Goal: Contribute content: Contribute content

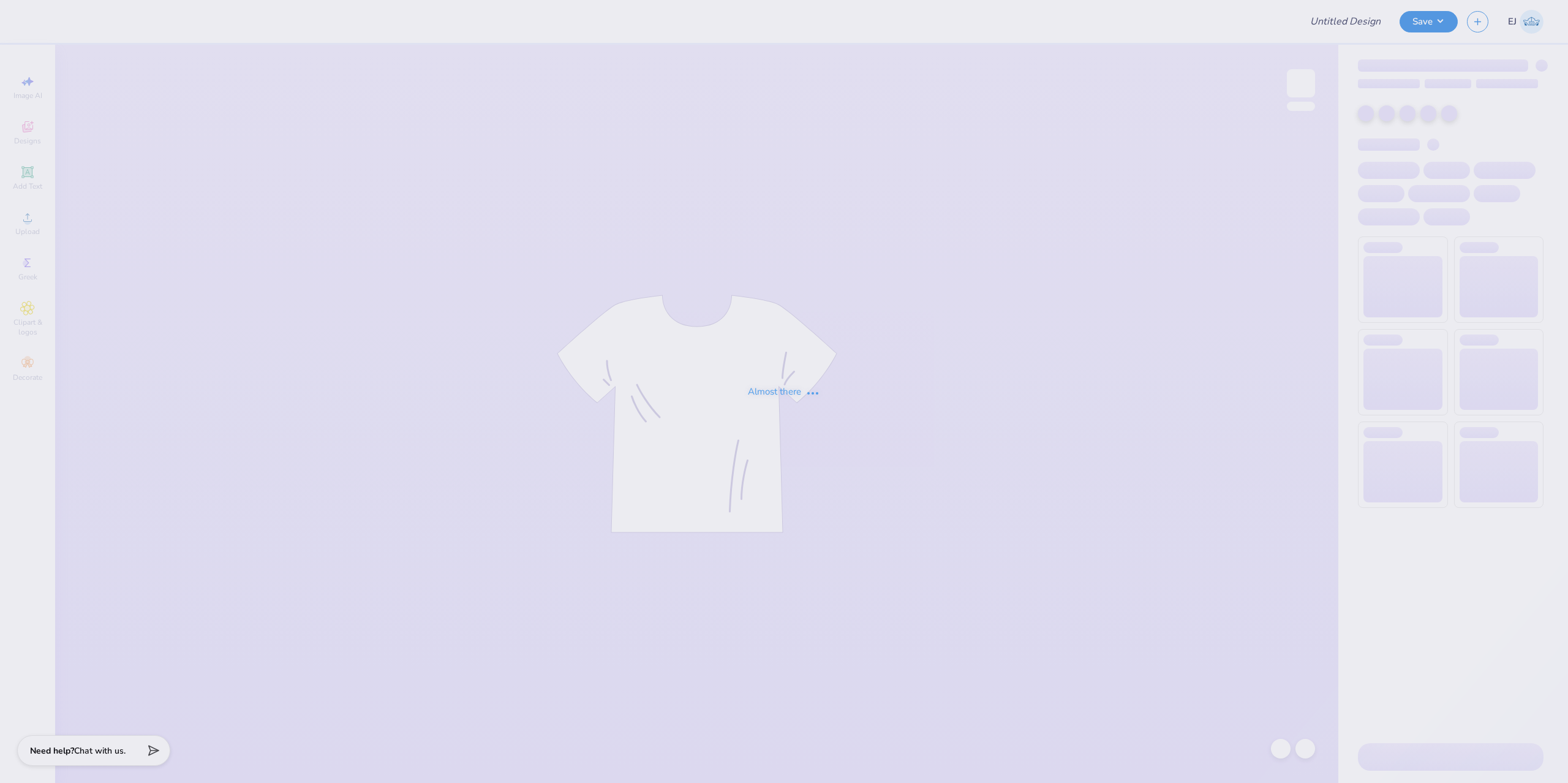
type input "[PERSON_NAME] : None"
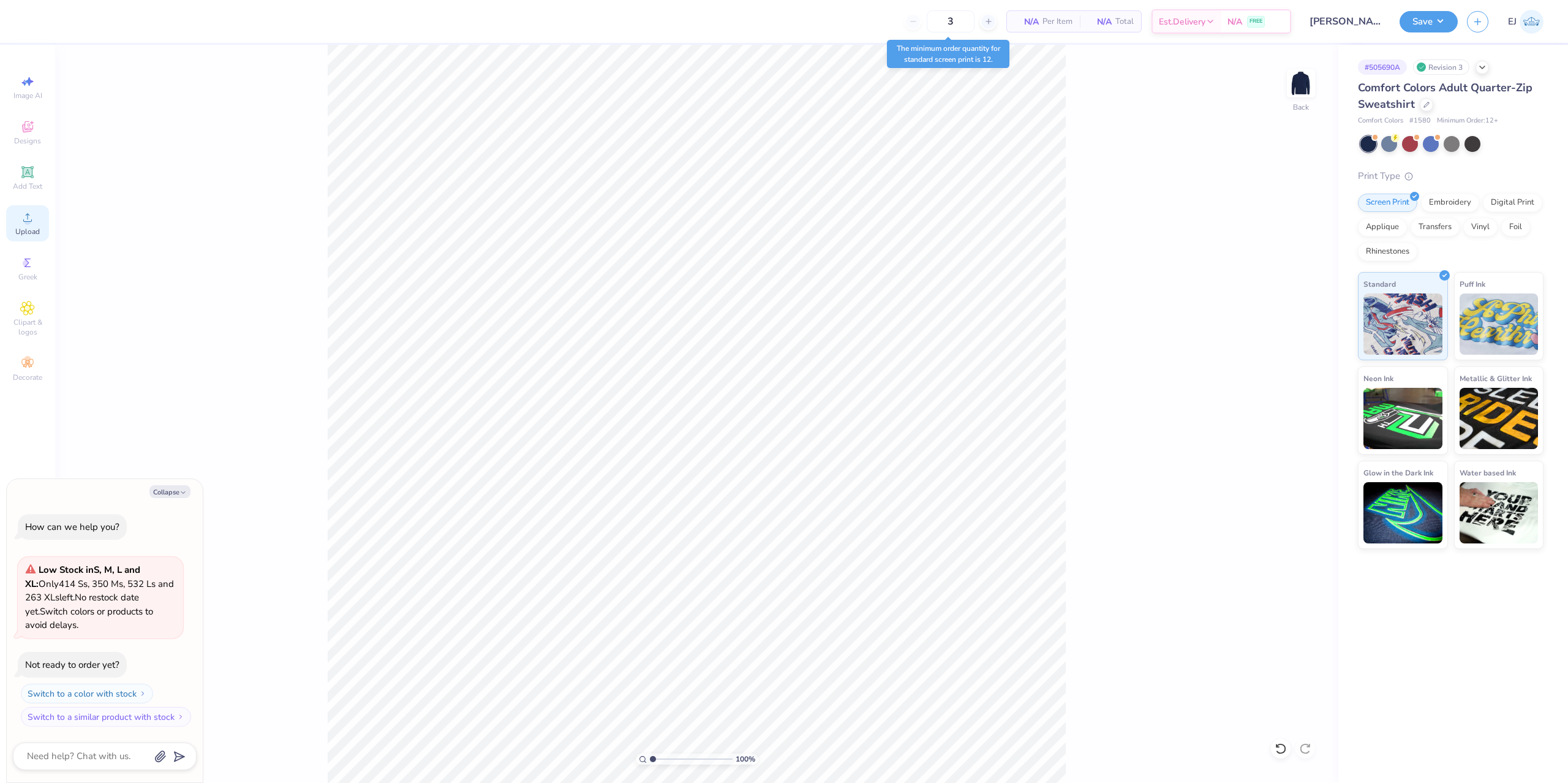
click at [17, 234] on span "Upload" at bounding box center [28, 231] width 25 height 10
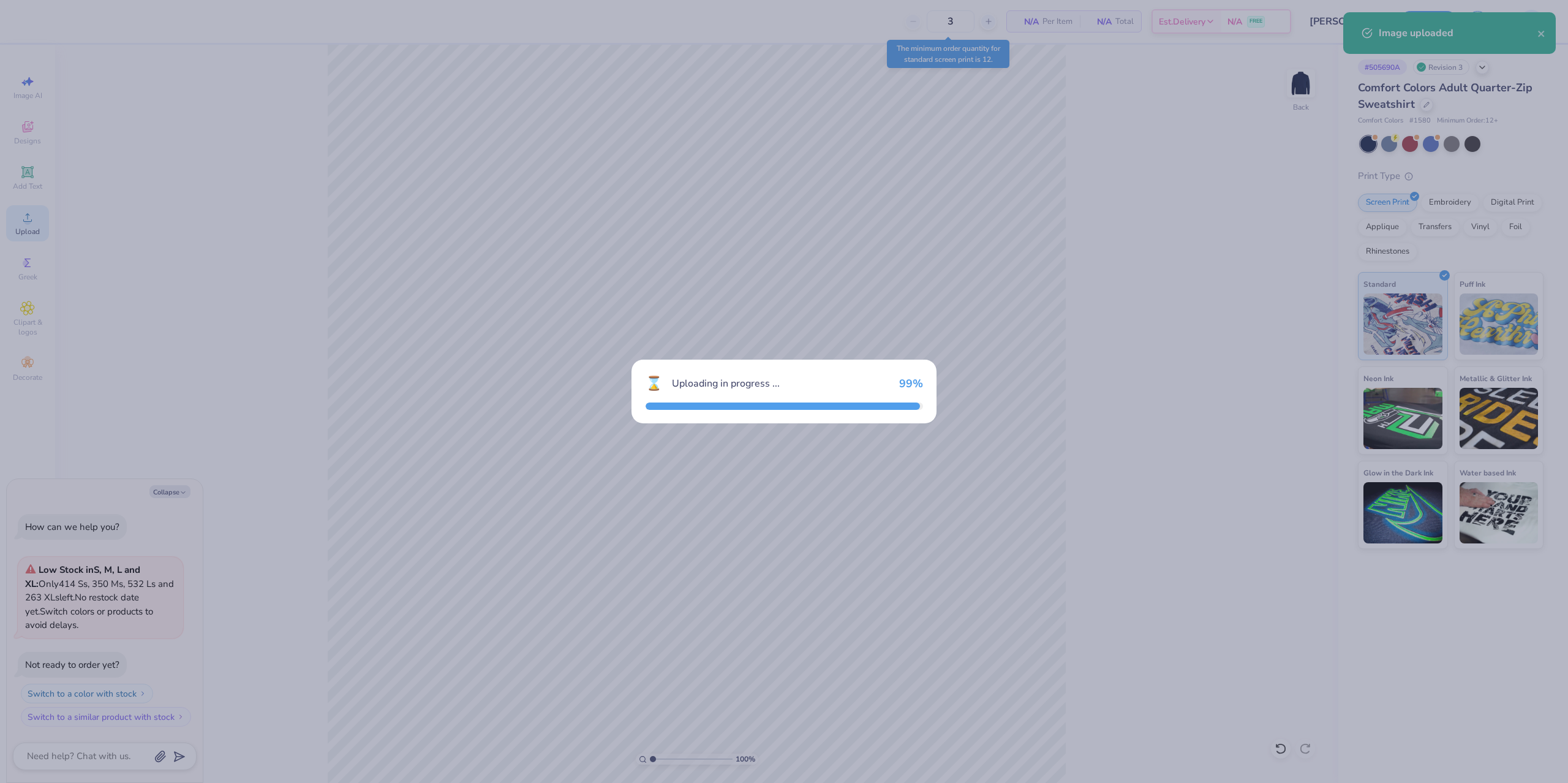
type textarea "x"
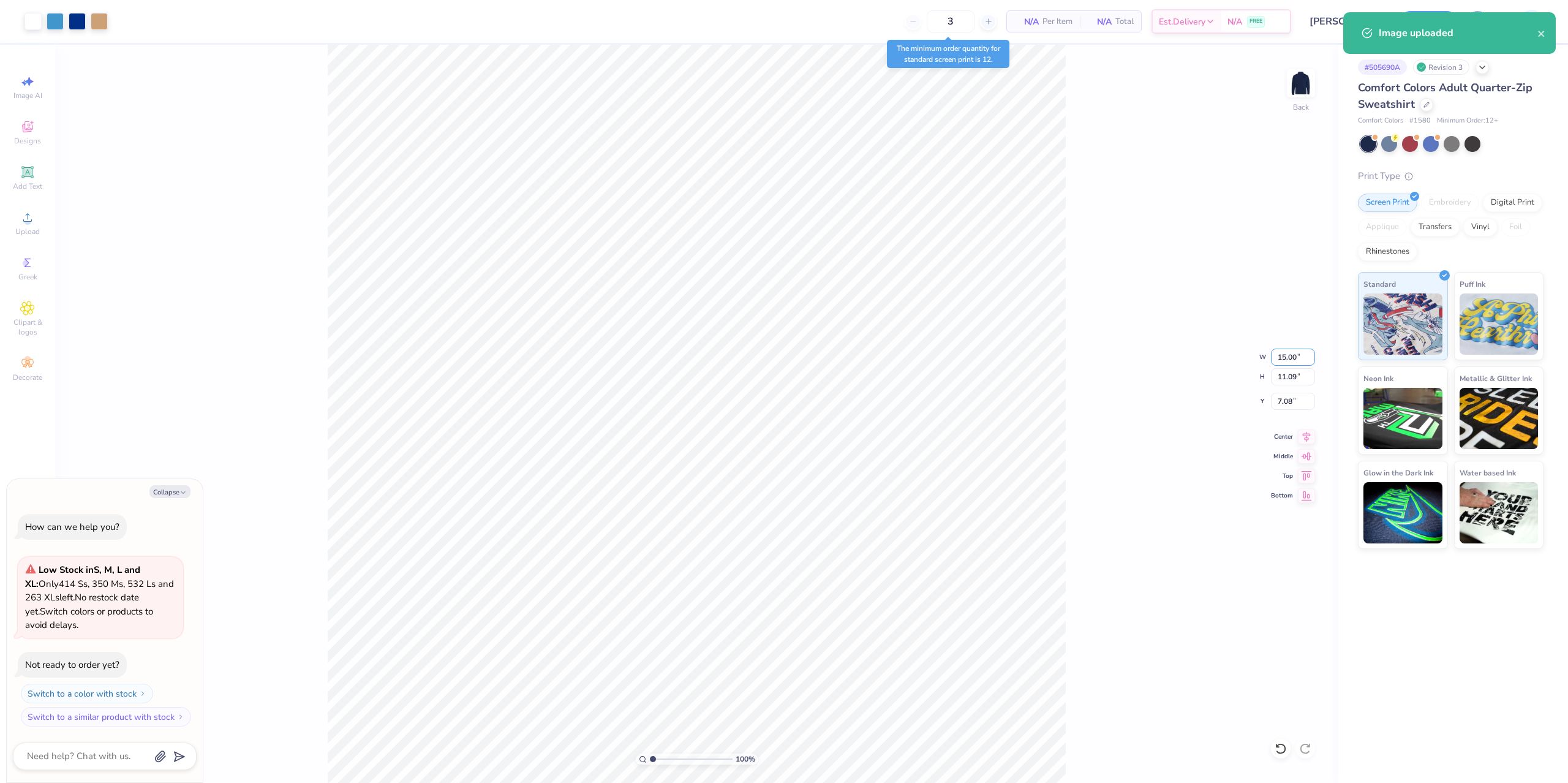
drag, startPoint x: 1279, startPoint y: 356, endPoint x: 1249, endPoint y: 357, distance: 30.0
click at [1280, 356] on input "15.00" at bounding box center [1293, 358] width 44 height 17
type input "12"
type textarea "x"
type input "12.00"
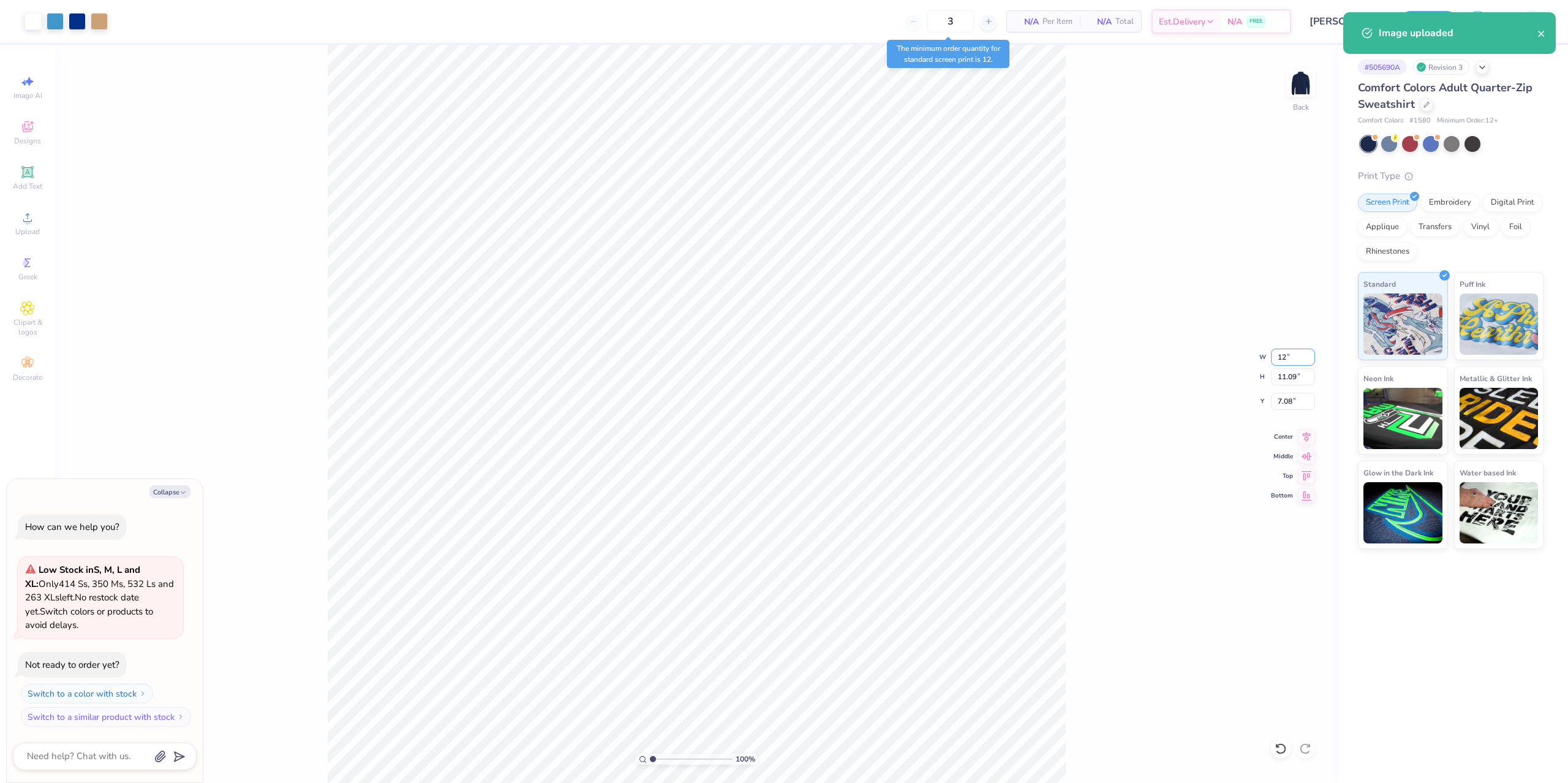
type input "8.87"
type input "3"
type textarea "x"
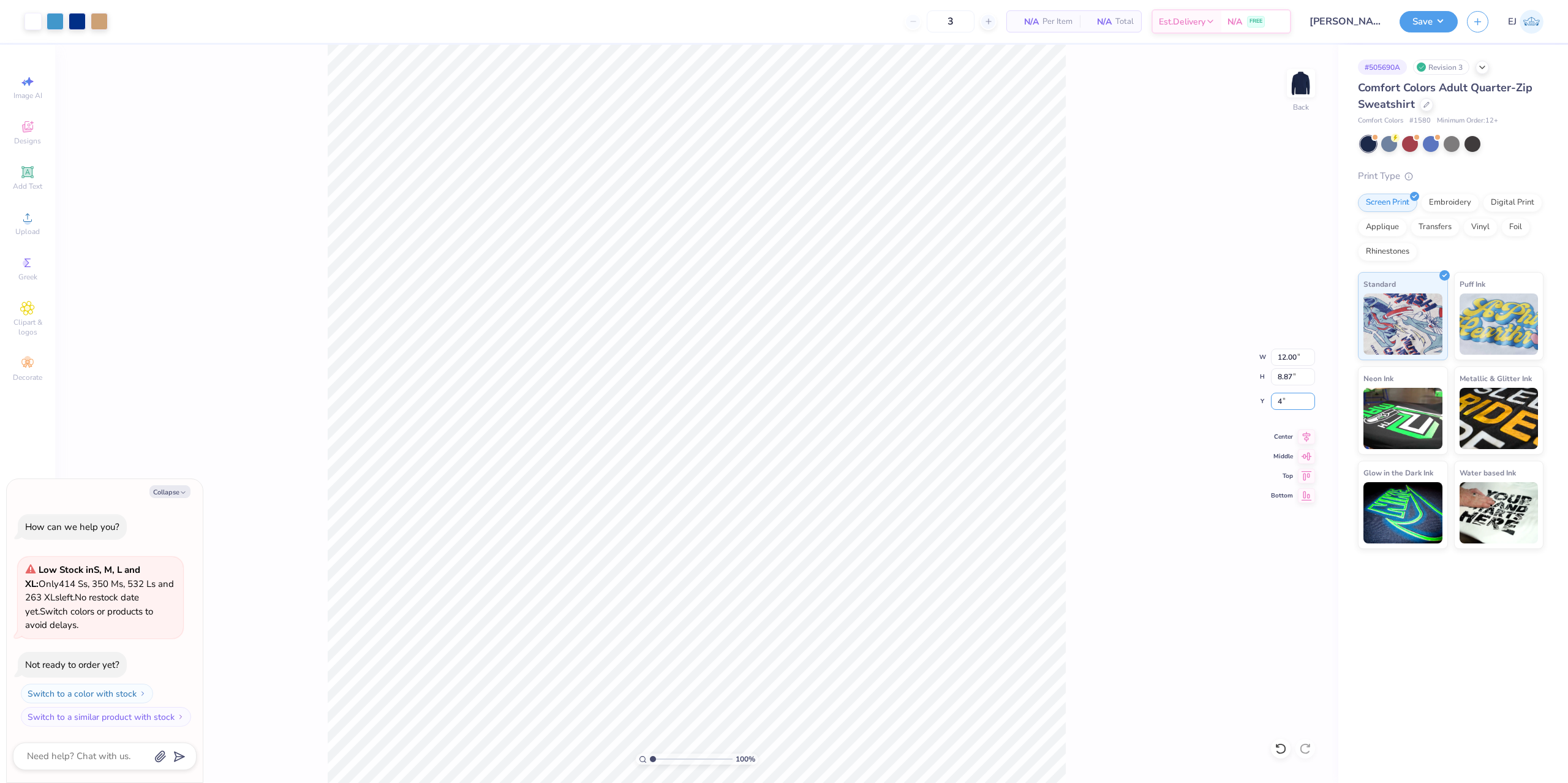
type input "4"
type textarea "x"
type input "4.00"
type textarea "x"
type input "5.72"
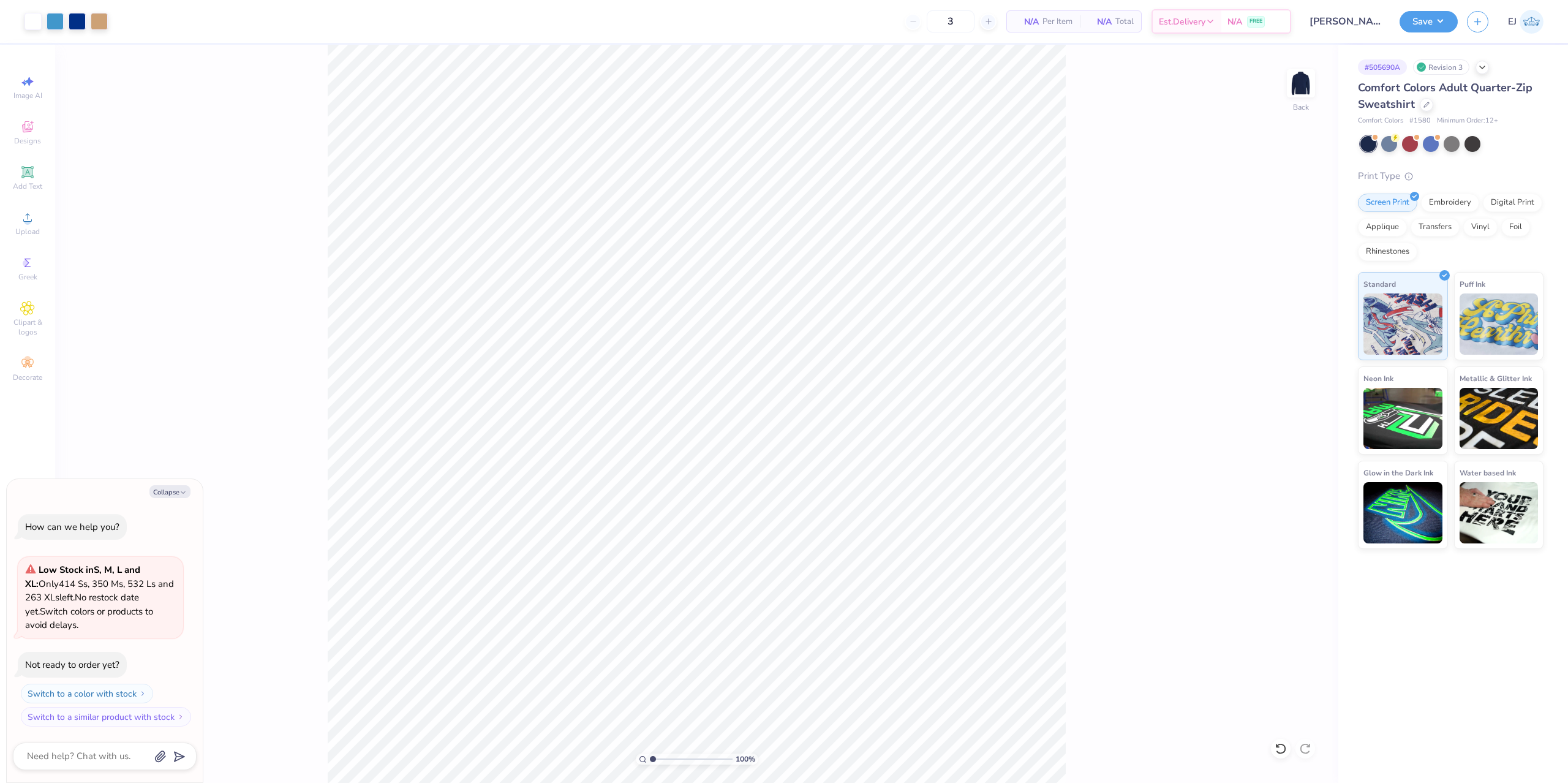
drag, startPoint x: 1431, startPoint y: 27, endPoint x: 1428, endPoint y: 33, distance: 6.7
click at [1430, 29] on button "Save" at bounding box center [1428, 22] width 58 height 21
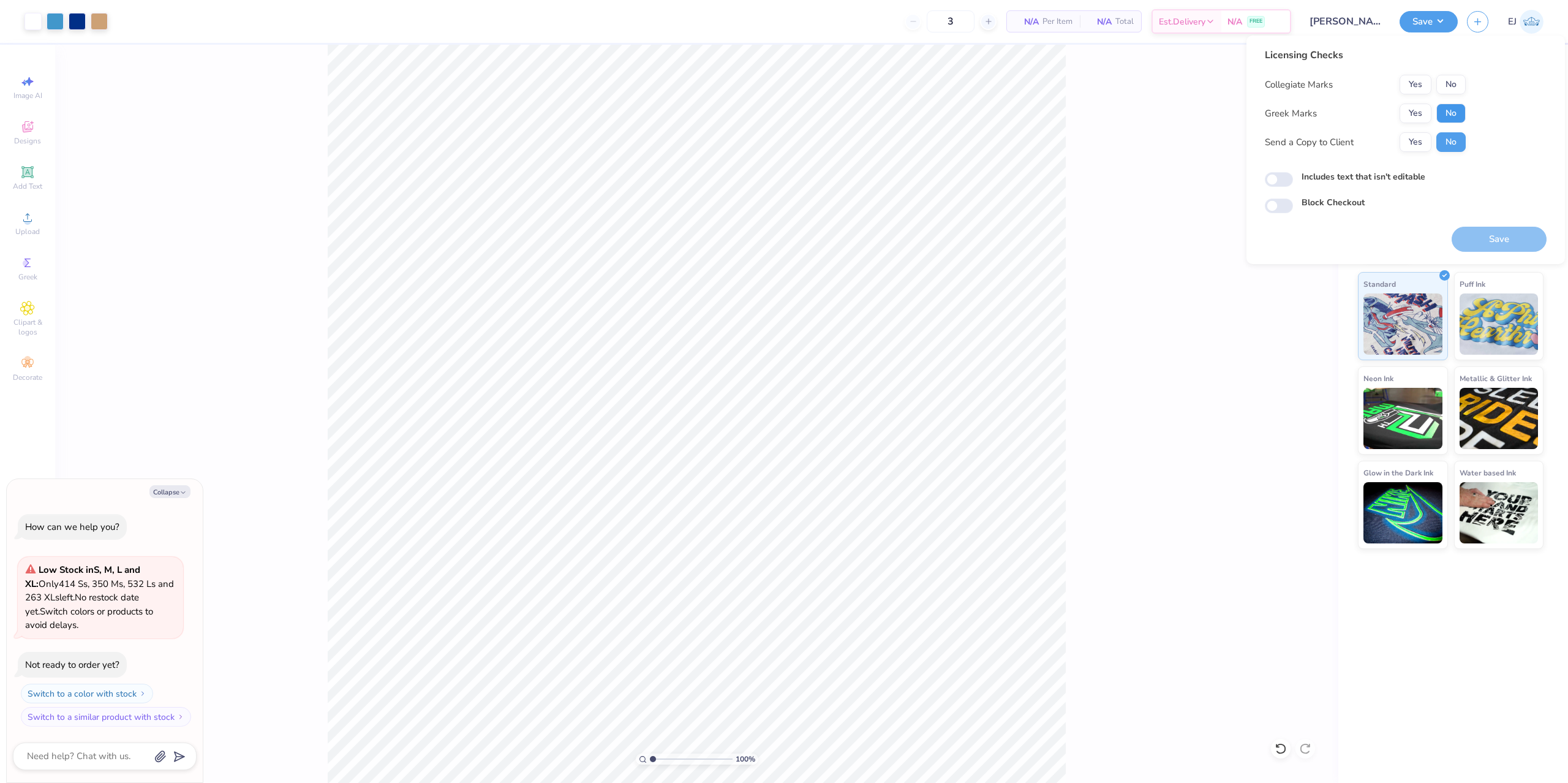
click at [1452, 105] on button "No" at bounding box center [1450, 113] width 30 height 20
click at [1450, 81] on button "No" at bounding box center [1450, 84] width 30 height 20
click at [1492, 236] on button "Save" at bounding box center [1498, 239] width 95 height 25
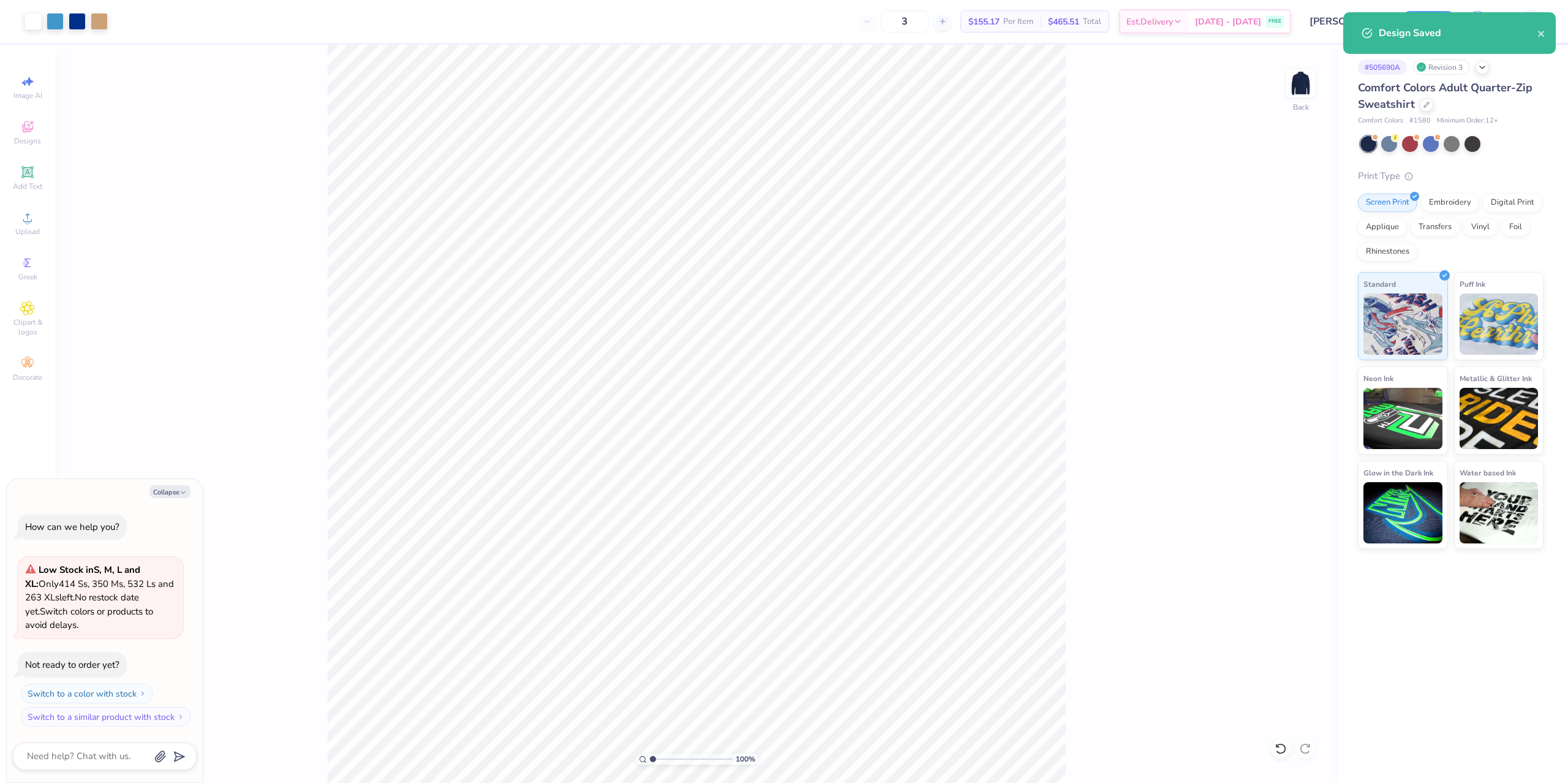
type textarea "x"
